Goal: Task Accomplishment & Management: Manage account settings

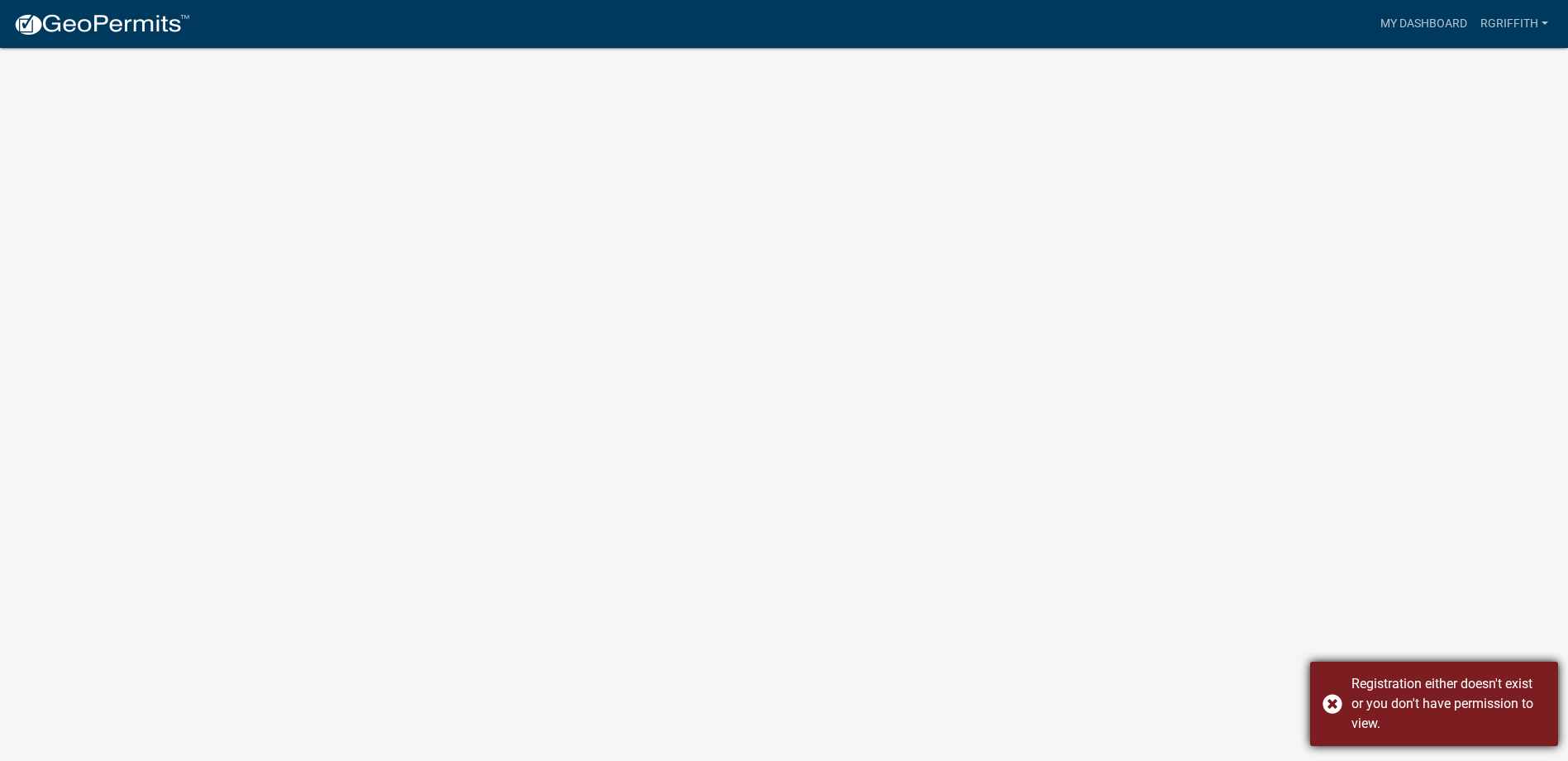
click at [1328, 697] on div "Registration either doesn't exist or you don't have permission to view." at bounding box center [1433, 703] width 248 height 85
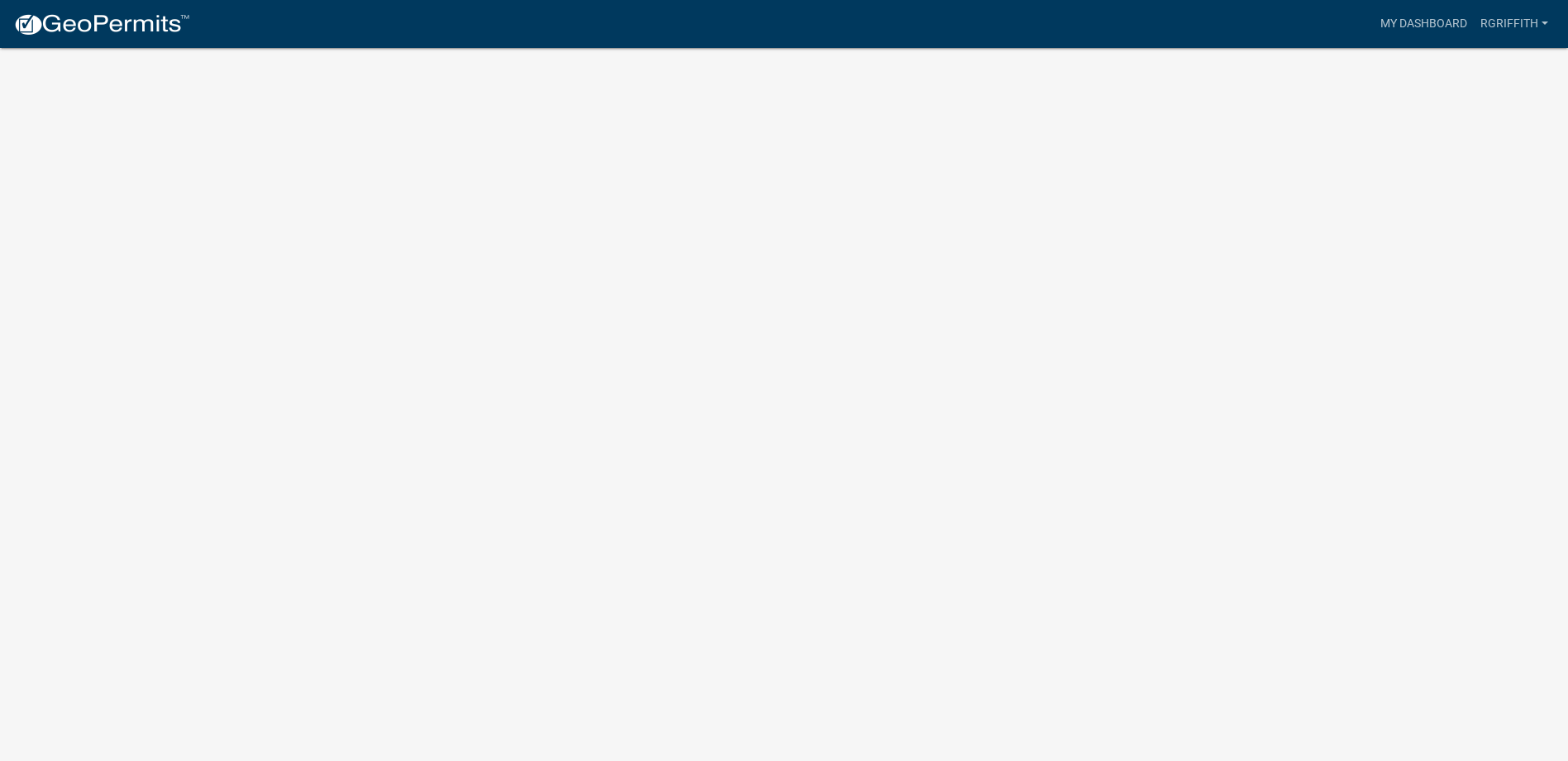
click at [694, 305] on body "Internet Explorer does NOT work with GeoPermits. Get a new browser for more sec…" at bounding box center [784, 400] width 1568 height 761
click at [1445, 21] on link "My Dashboard" at bounding box center [1423, 24] width 100 height 31
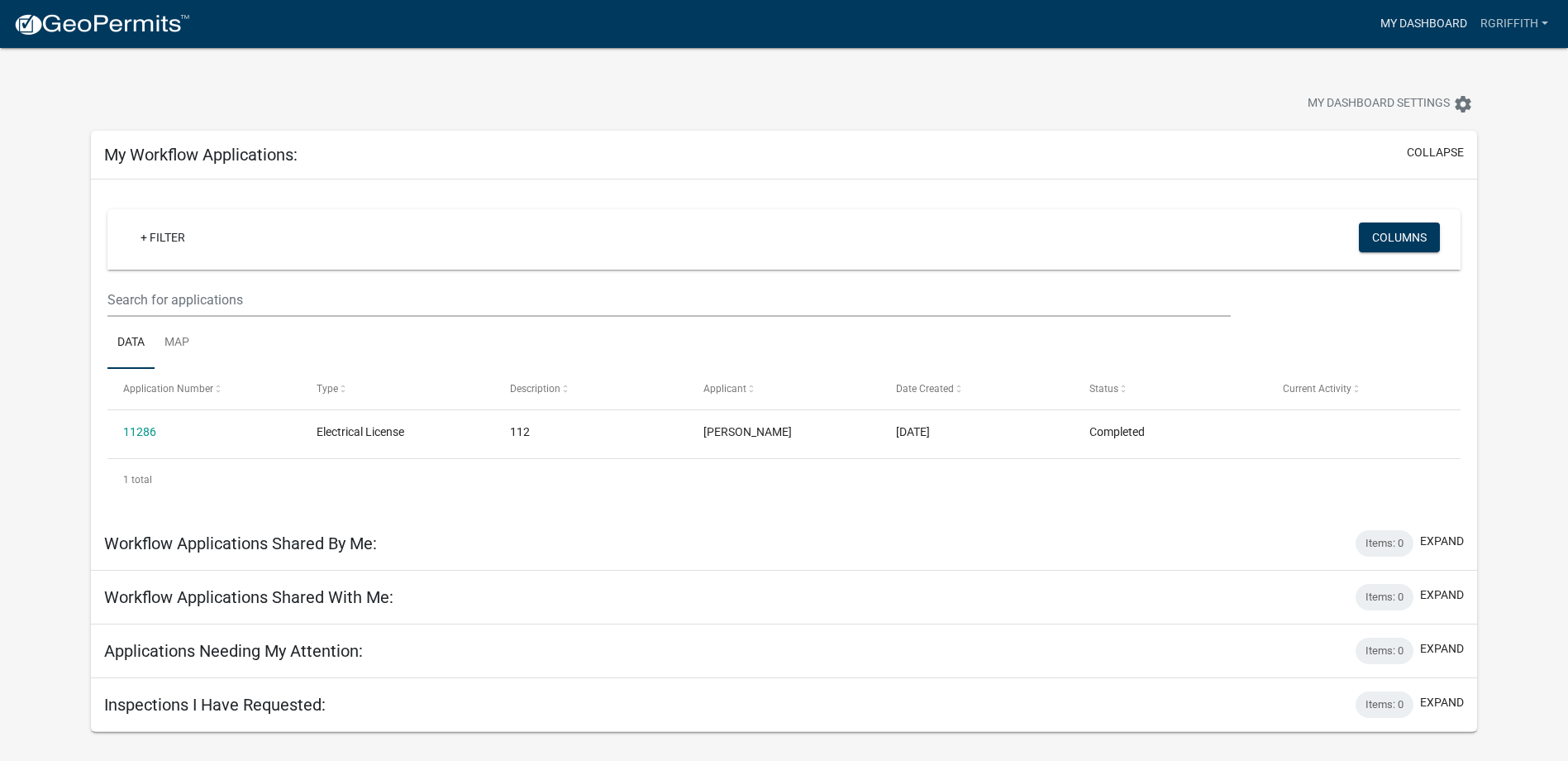
click at [1426, 26] on link "My Dashboard" at bounding box center [1423, 24] width 100 height 31
click at [138, 24] on img at bounding box center [102, 25] width 177 height 25
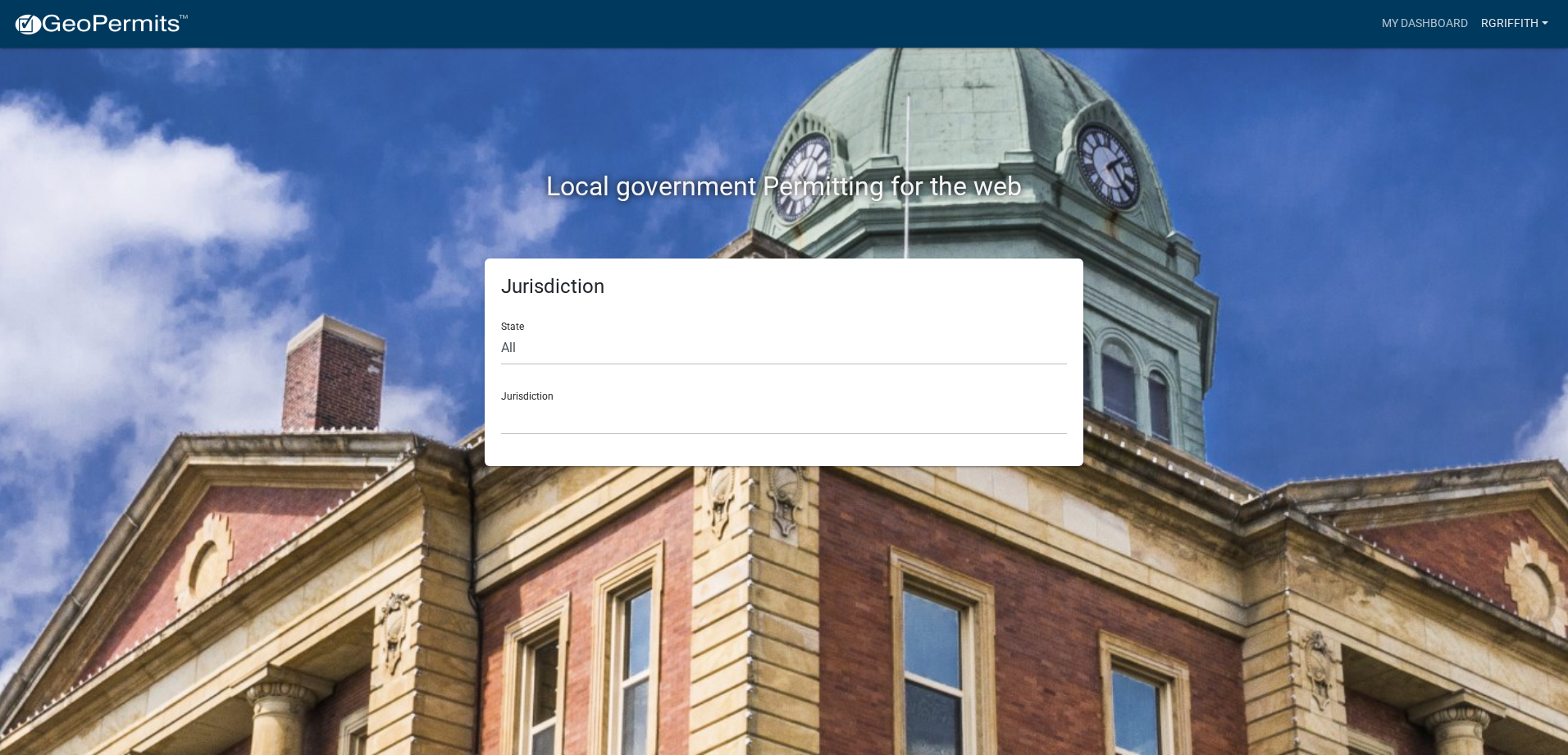
click at [1487, 20] on link "RGriffith" at bounding box center [1514, 24] width 80 height 31
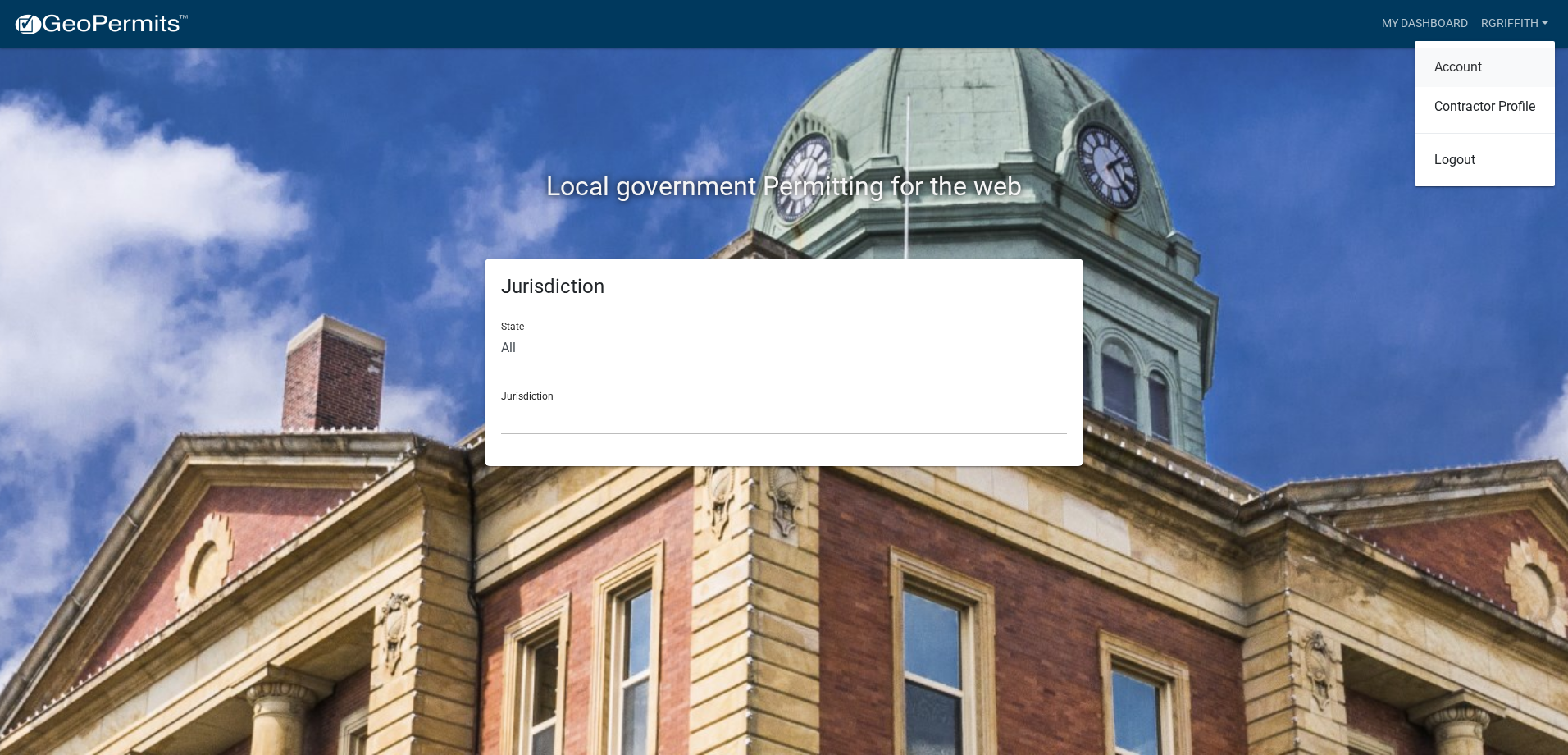
click at [1468, 66] on link "Account" at bounding box center [1484, 67] width 140 height 40
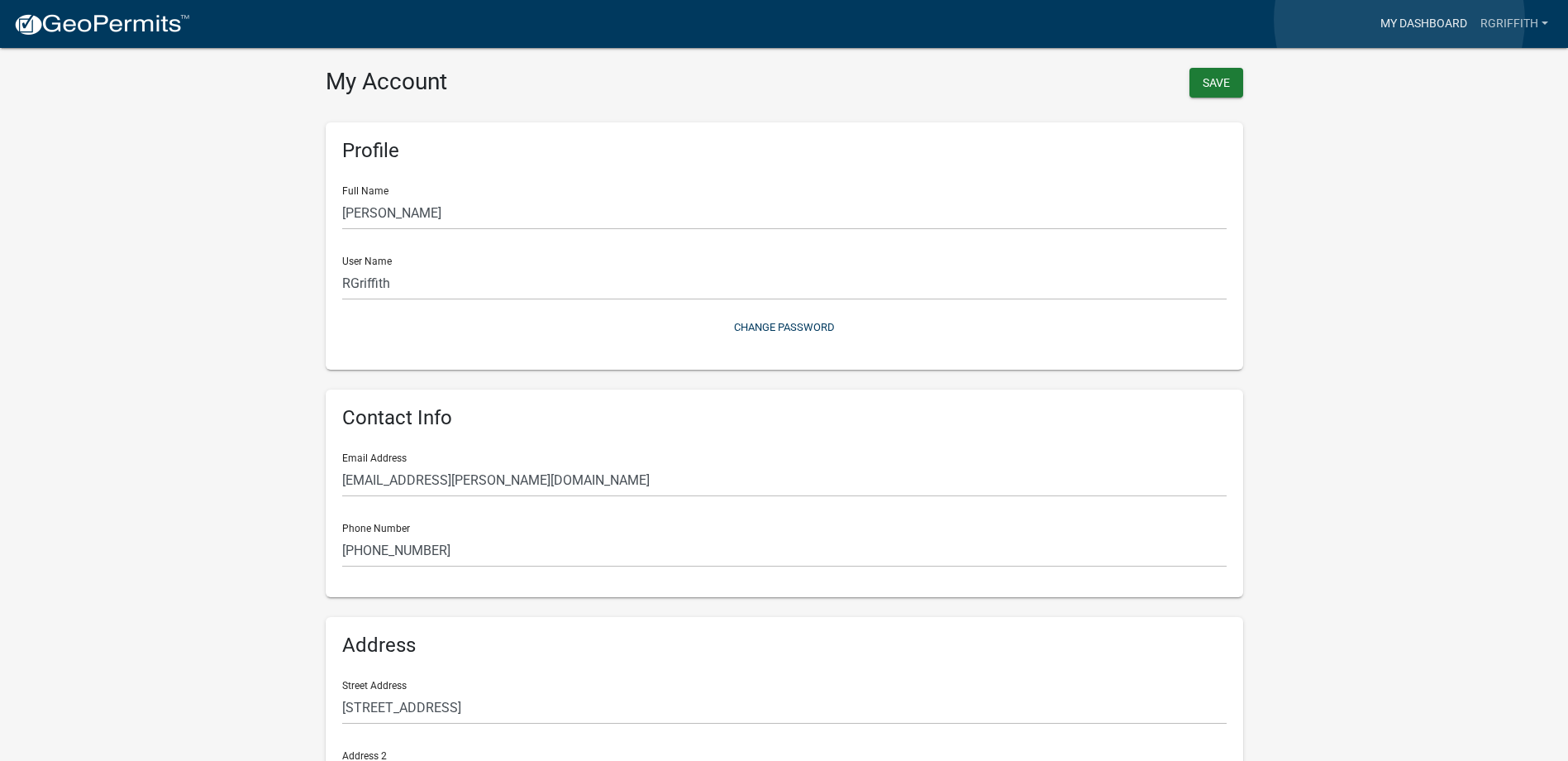
click at [1399, 20] on link "My Dashboard" at bounding box center [1423, 24] width 100 height 31
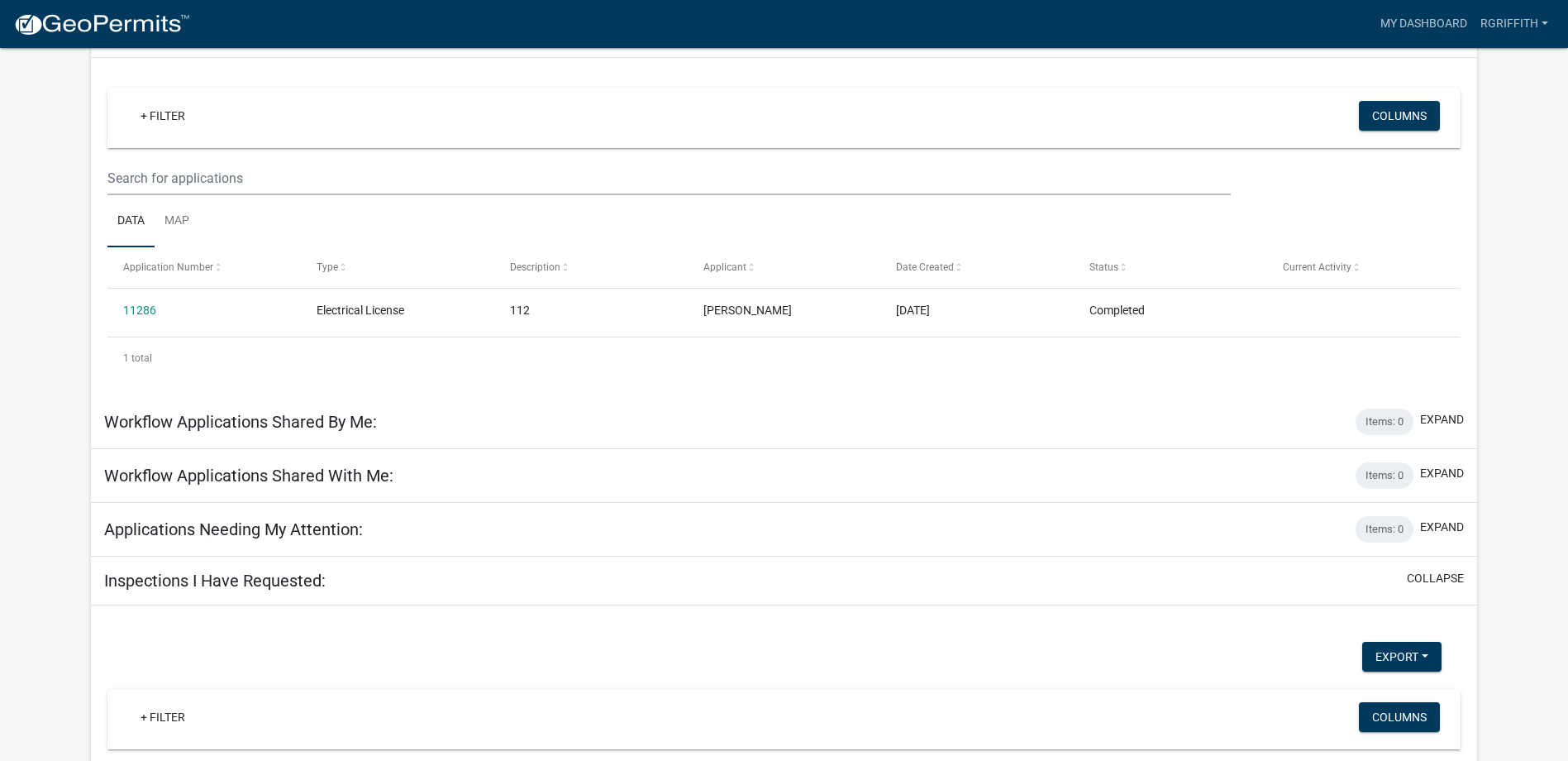
scroll to position [165, 0]
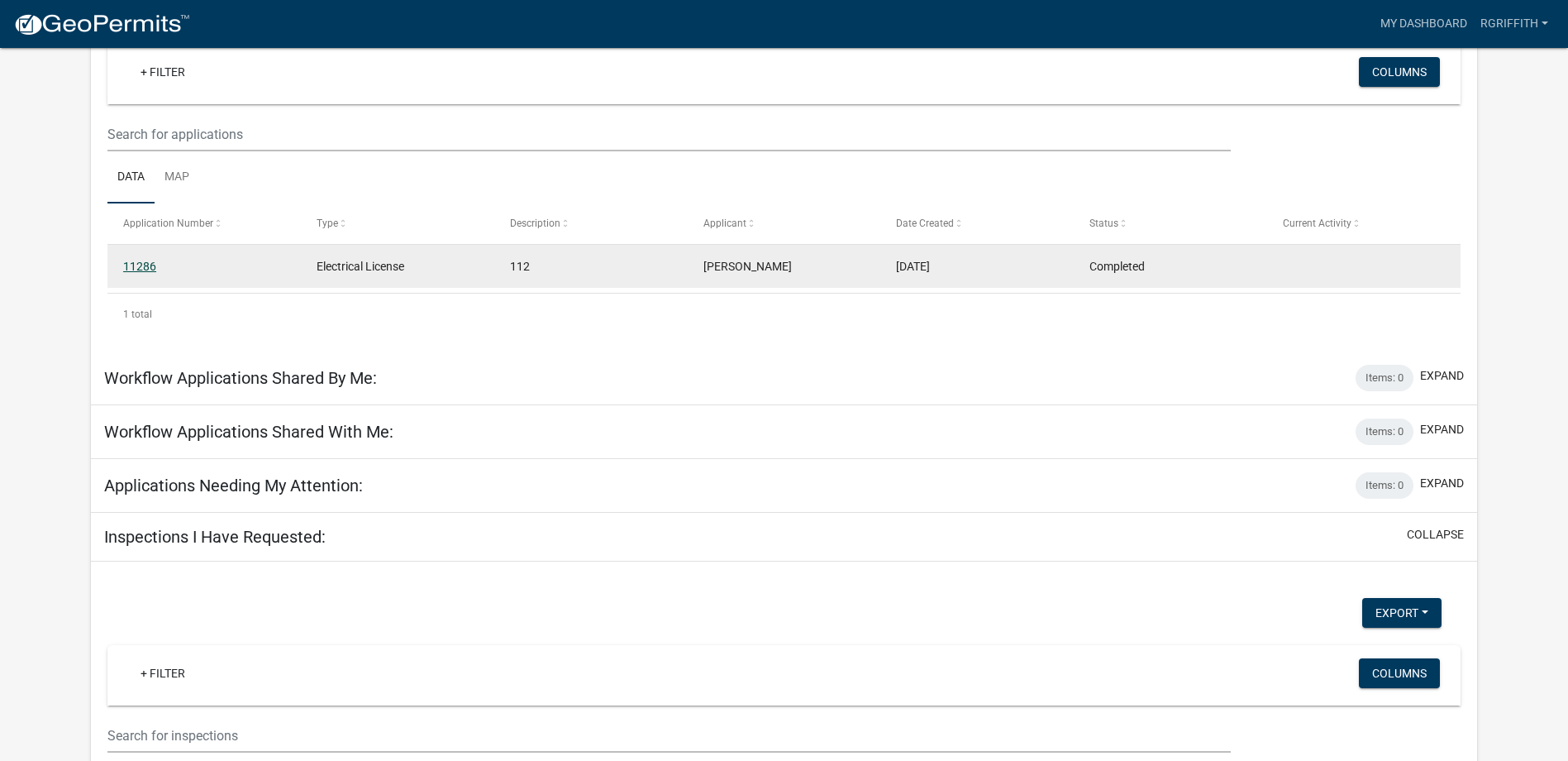
click at [153, 267] on link "11286" at bounding box center [140, 266] width 33 height 13
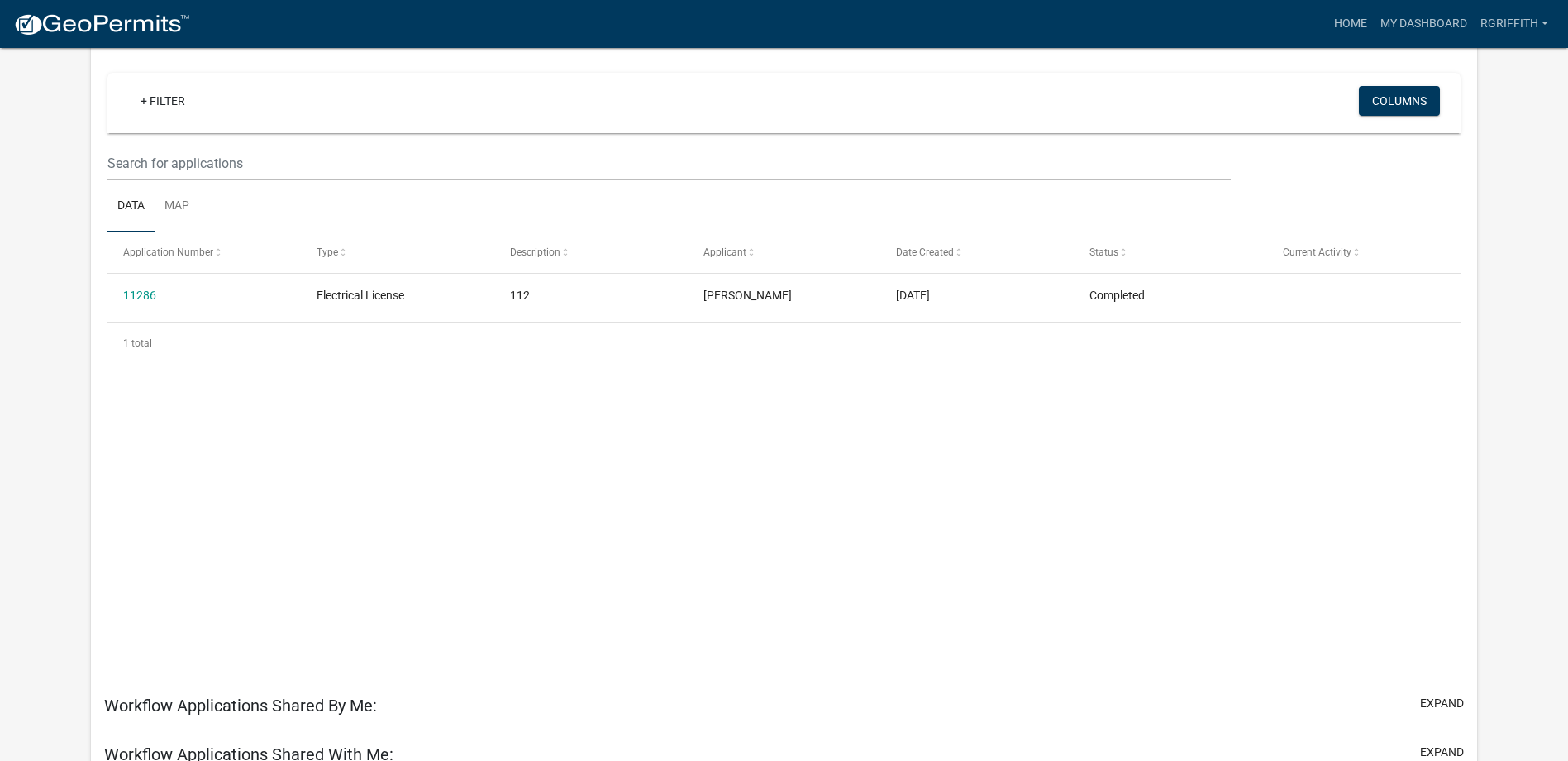
scroll to position [48, 0]
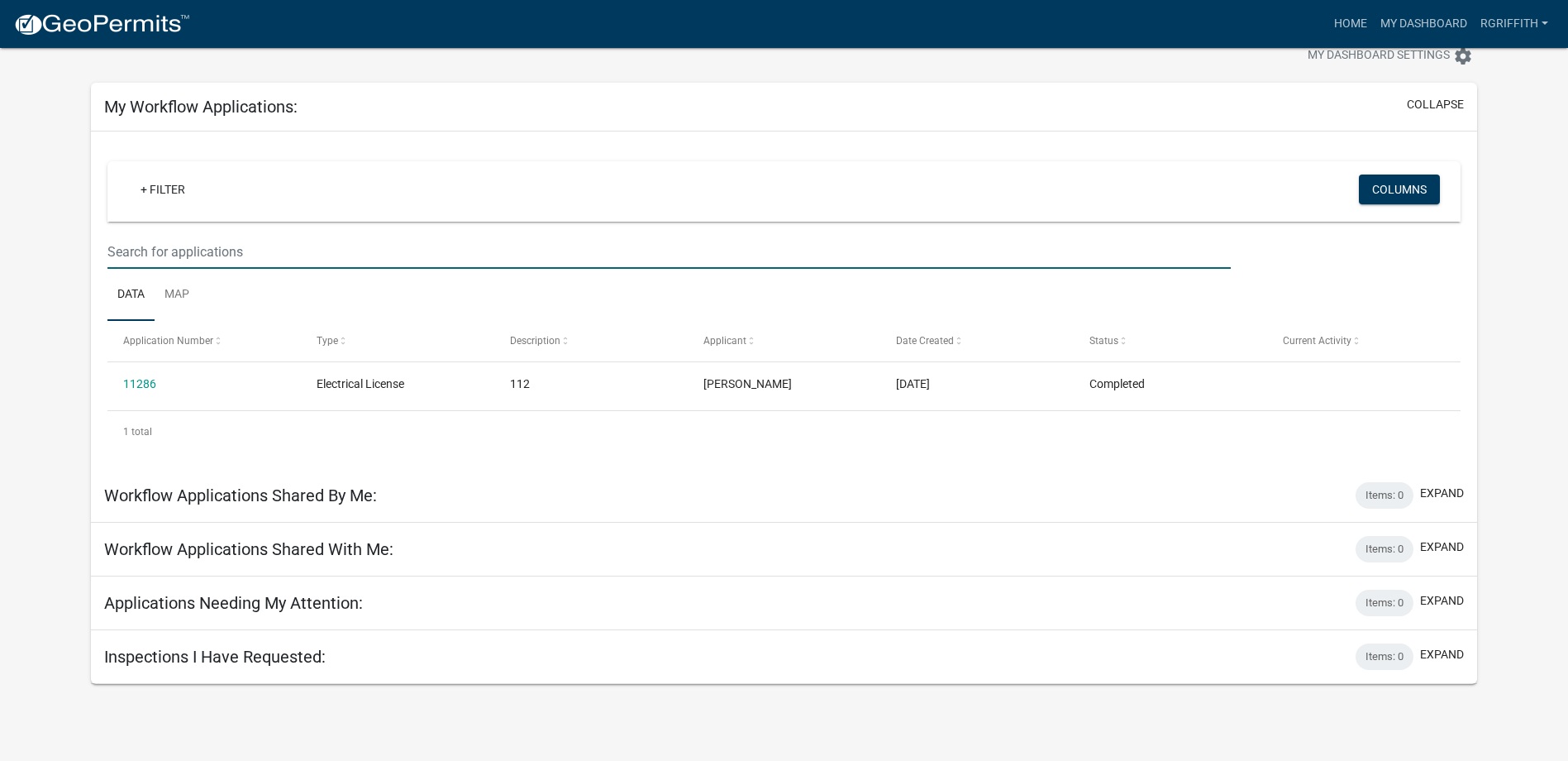
click at [184, 251] on input "text" at bounding box center [669, 252] width 1124 height 34
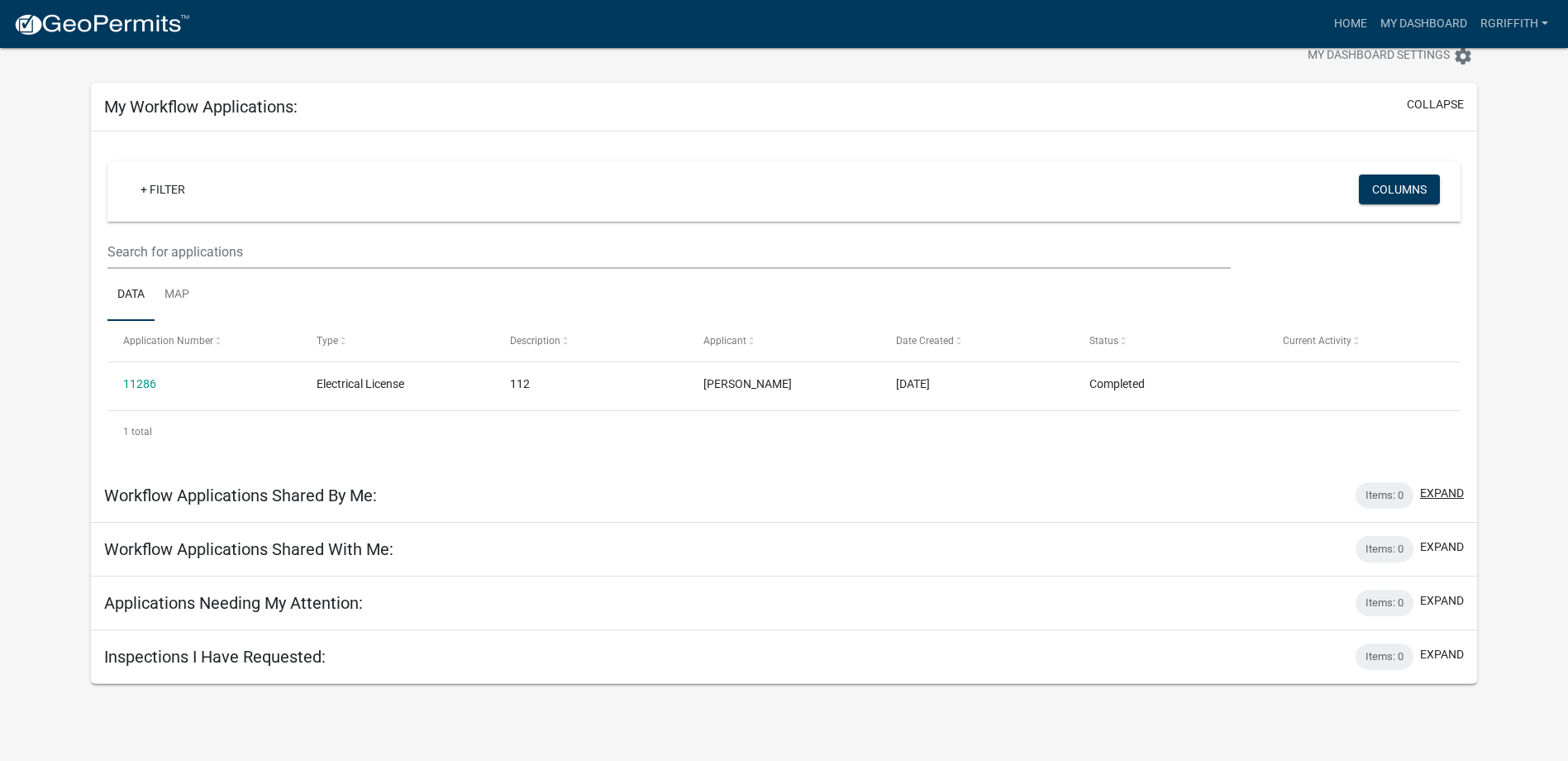
click at [1444, 492] on button "expand" at bounding box center [1442, 493] width 44 height 17
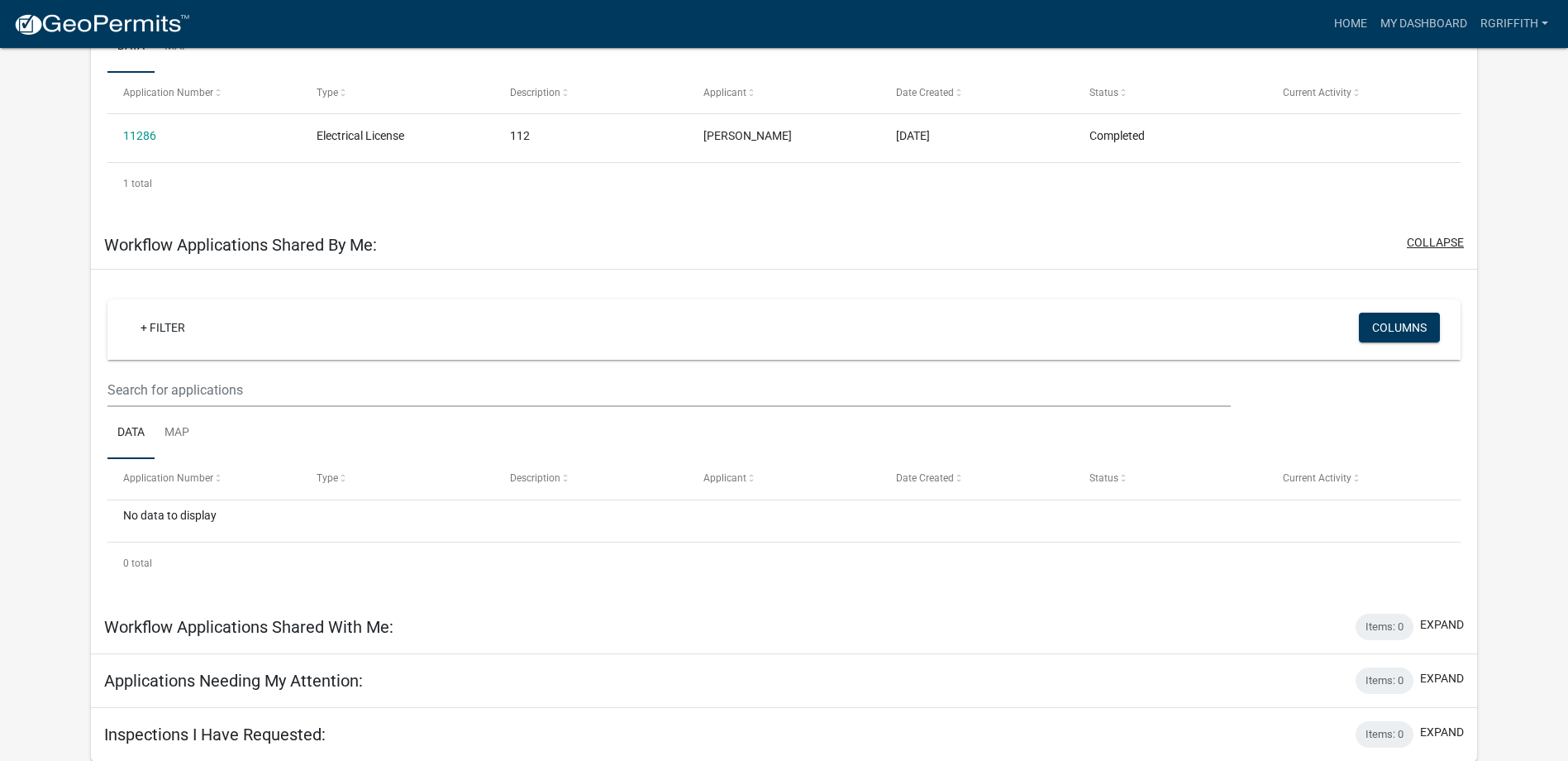
scroll to position [296, 0]
click at [1431, 675] on button "expand" at bounding box center [1442, 677] width 44 height 17
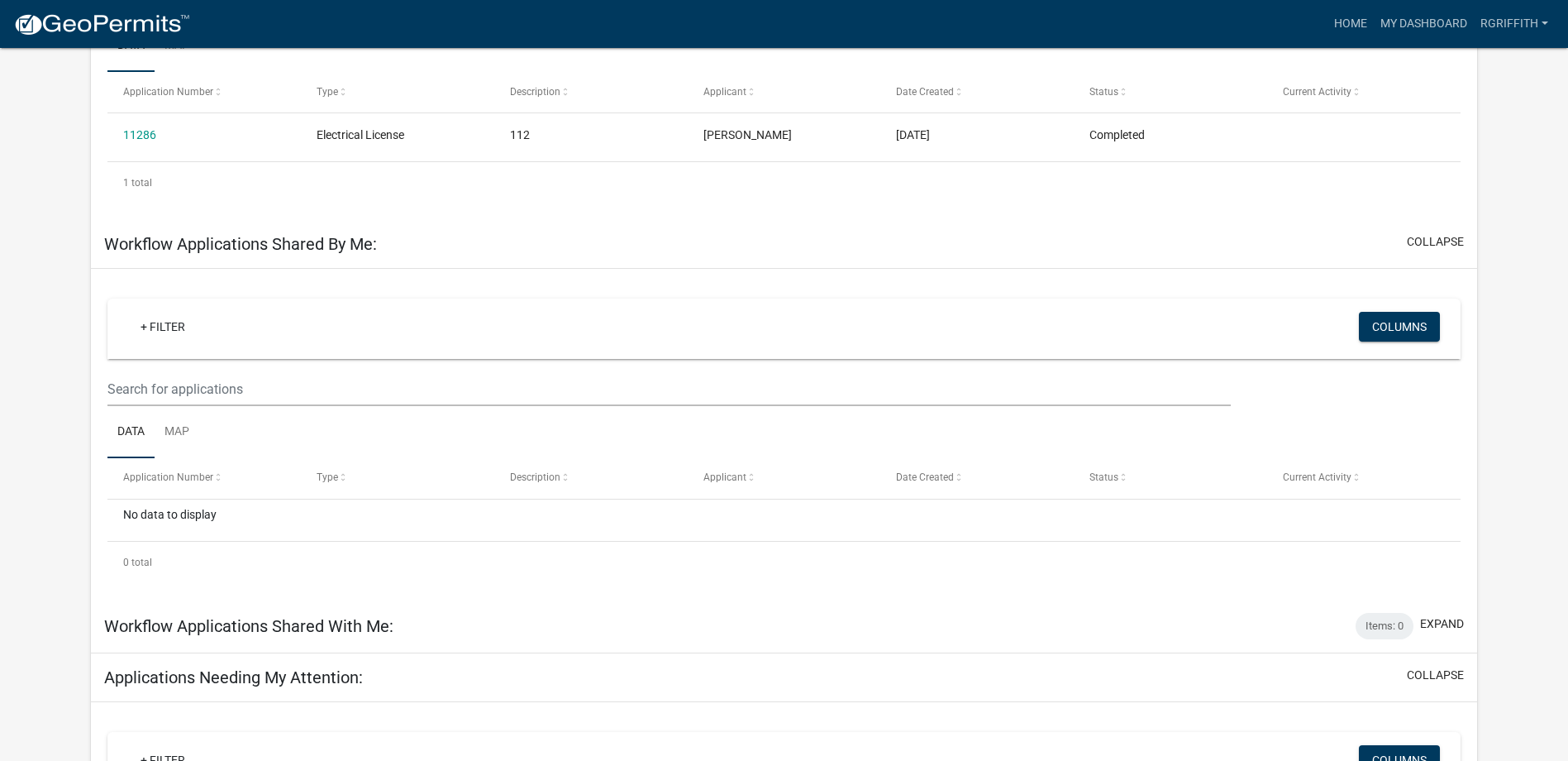
click at [264, 675] on h5 "Applications Needing My Attention:" at bounding box center [234, 676] width 258 height 20
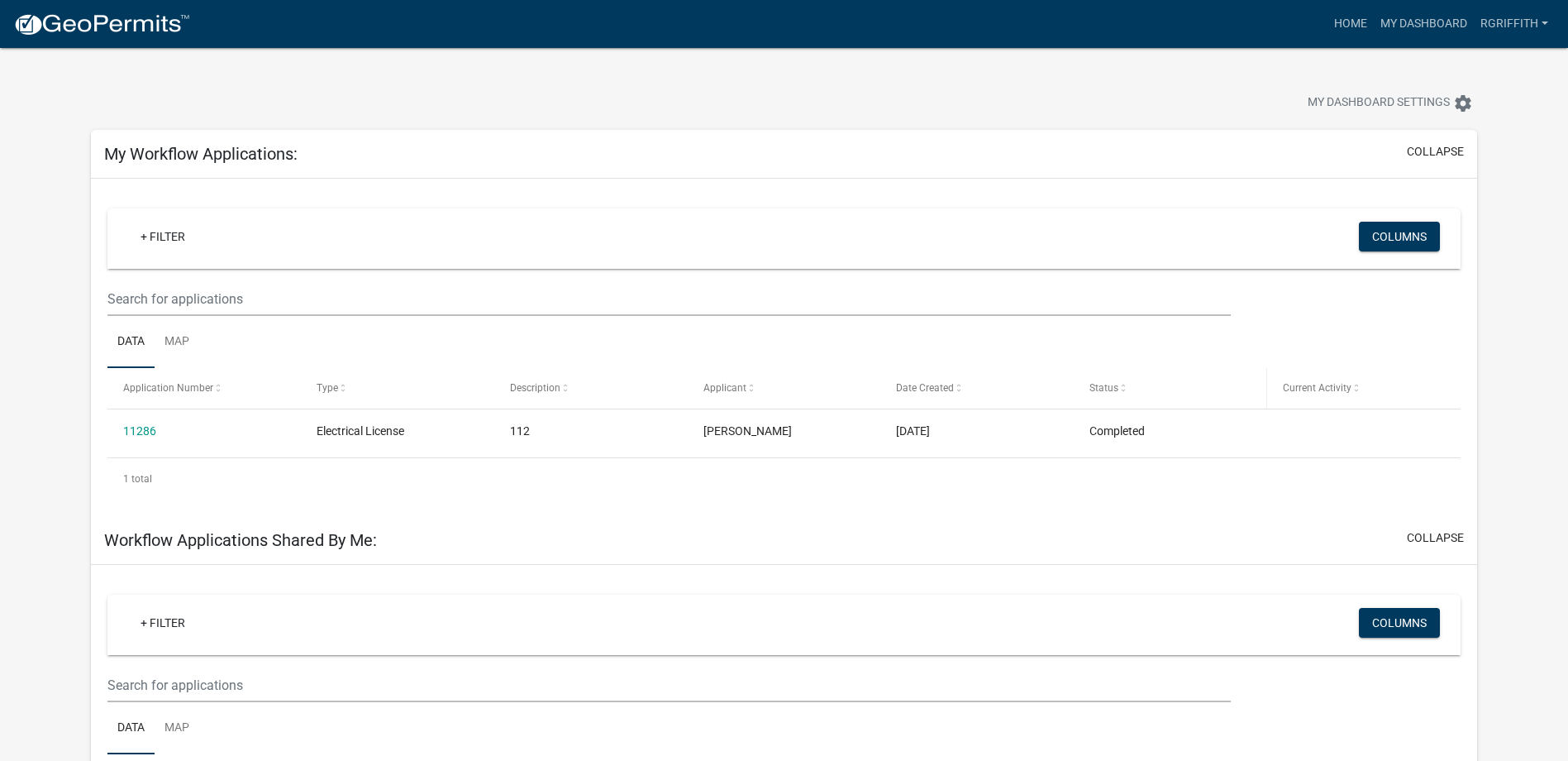
scroll to position [0, 0]
click at [1405, 22] on link "My Dashboard" at bounding box center [1423, 24] width 100 height 31
click at [1344, 21] on link "Home" at bounding box center [1350, 24] width 47 height 31
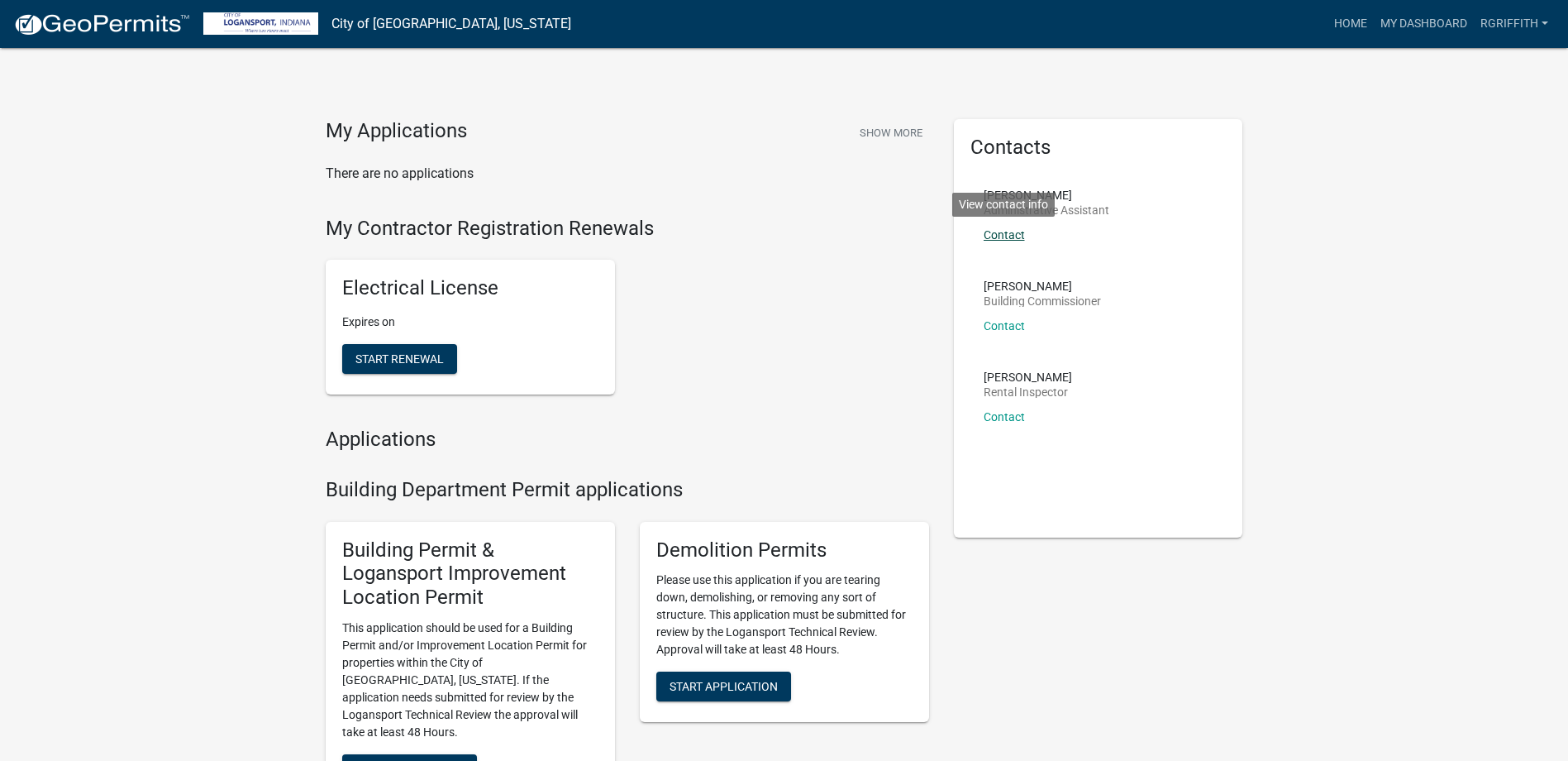
click at [1011, 232] on link "Contact" at bounding box center [1004, 235] width 42 height 13
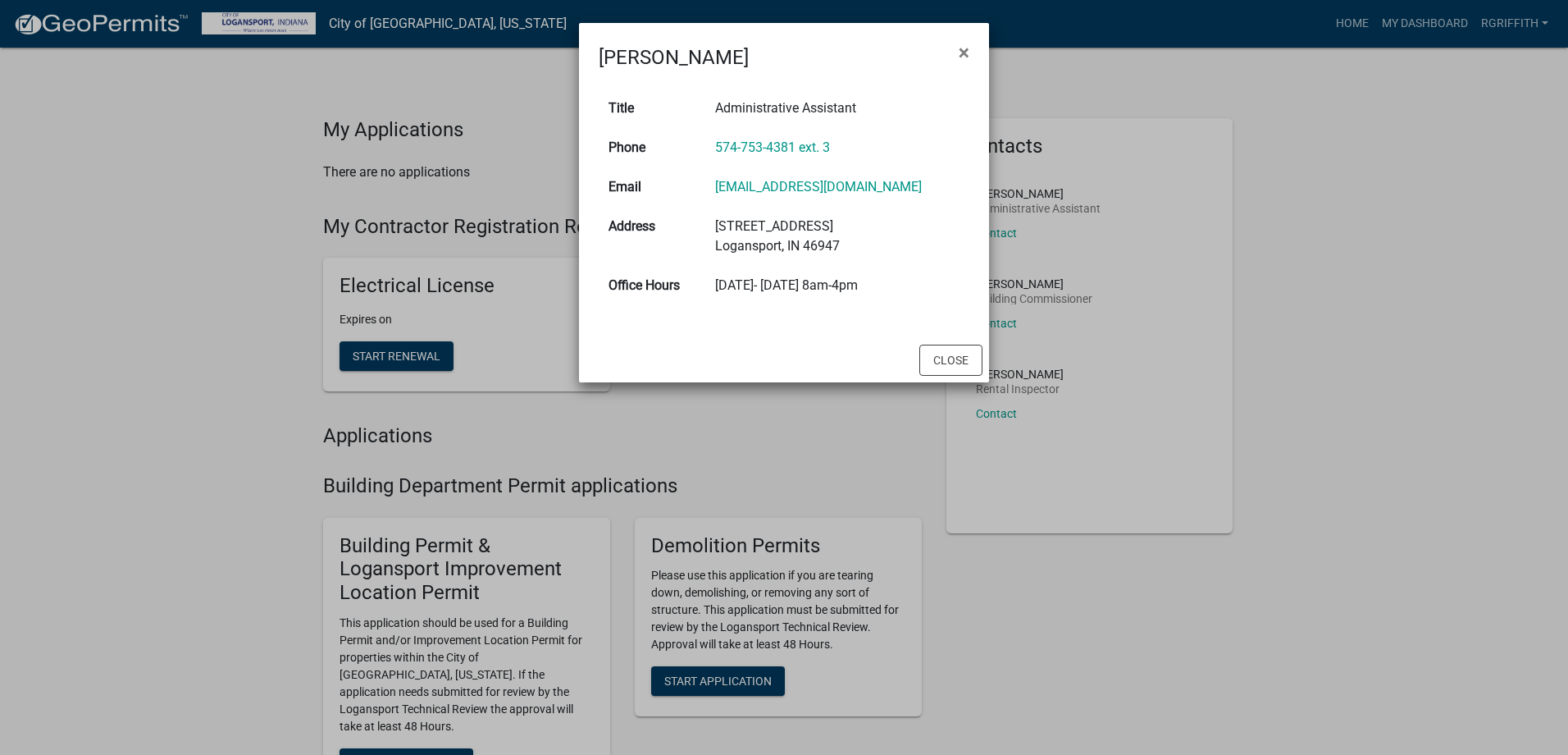
click at [808, 416] on ngb-modal-window "[PERSON_NAME] × Title Administrative Assistant Phone 574-753-4381 ext. 3 Email …" at bounding box center [784, 377] width 1568 height 755
